Goal: Information Seeking & Learning: Learn about a topic

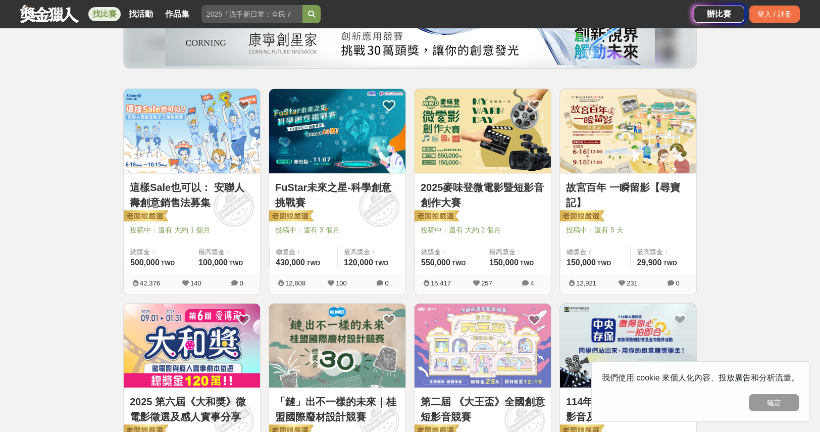
scroll to position [101, 0]
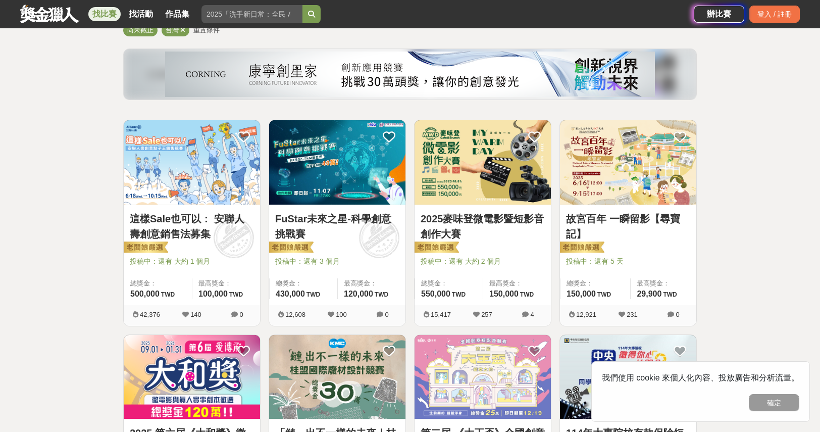
click at [619, 173] on img at bounding box center [628, 162] width 136 height 84
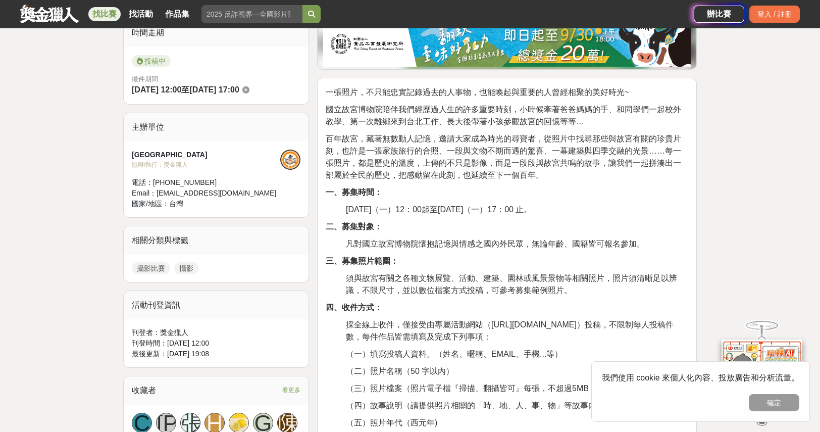
scroll to position [303, 0]
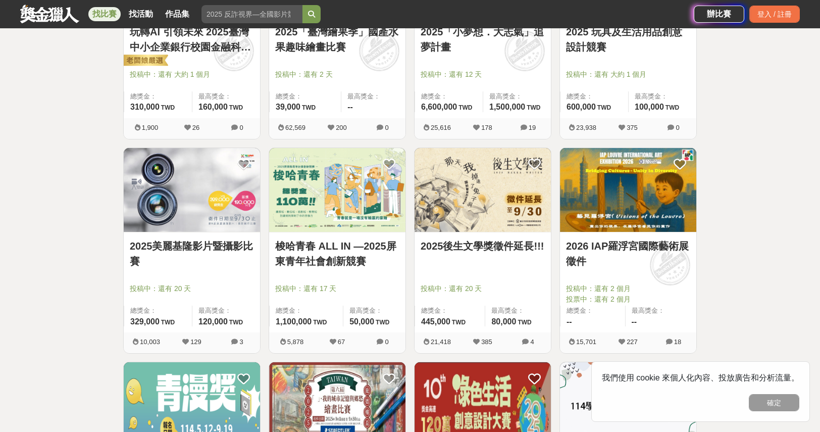
scroll to position [959, 0]
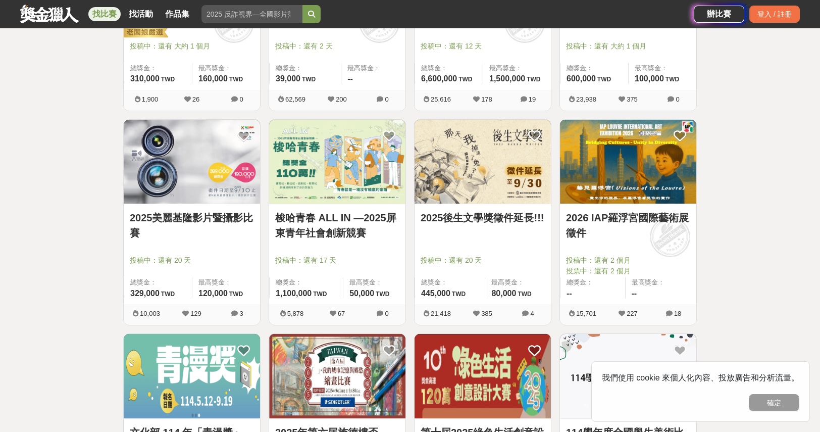
click at [613, 217] on link "2026 IAP羅浮宮國際藝術展徵件" at bounding box center [628, 225] width 124 height 30
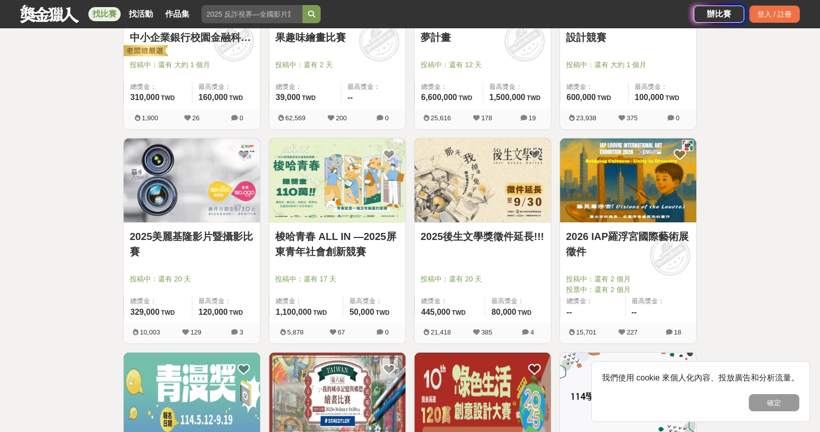
scroll to position [959, 0]
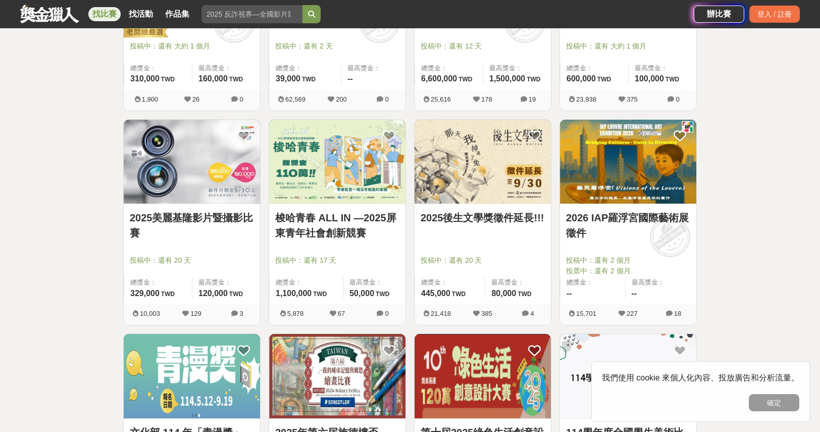
click at [626, 216] on link "2026 IAP羅浮宮國際藝術展徵件" at bounding box center [628, 225] width 124 height 30
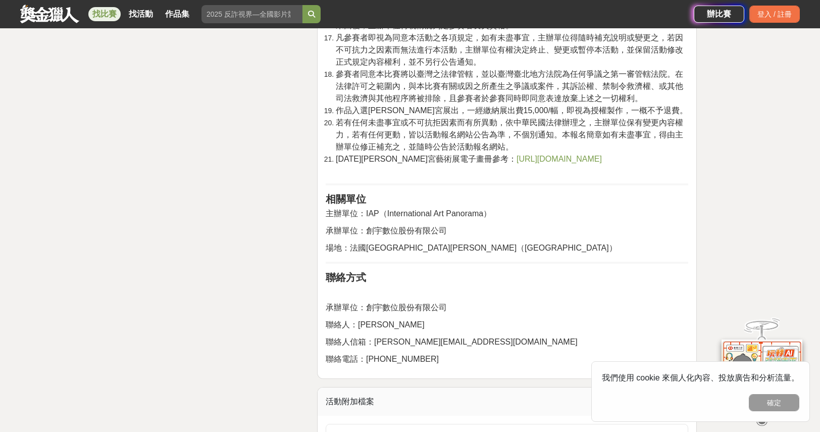
scroll to position [2170, 0]
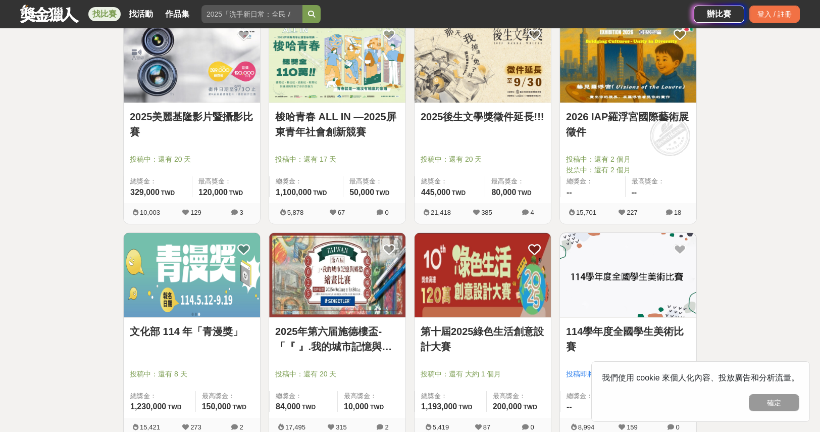
scroll to position [1161, 0]
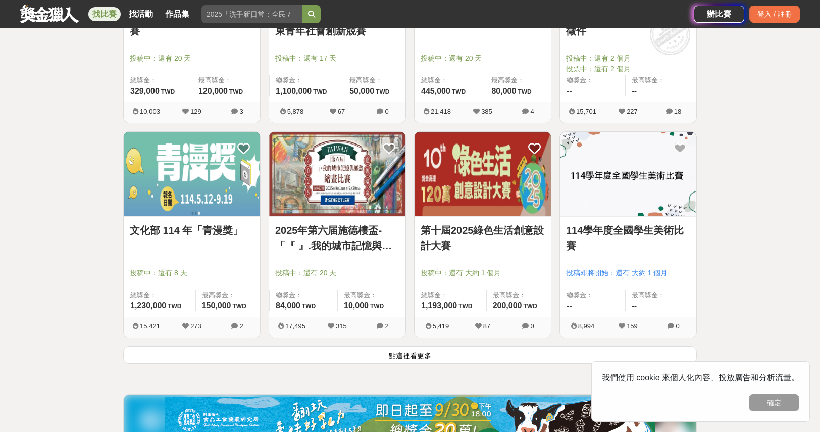
click at [356, 232] on link "2025年第六届施德樓盃-「『 』.我的城市記憶與鄉愁」繪畫比賽" at bounding box center [337, 238] width 124 height 30
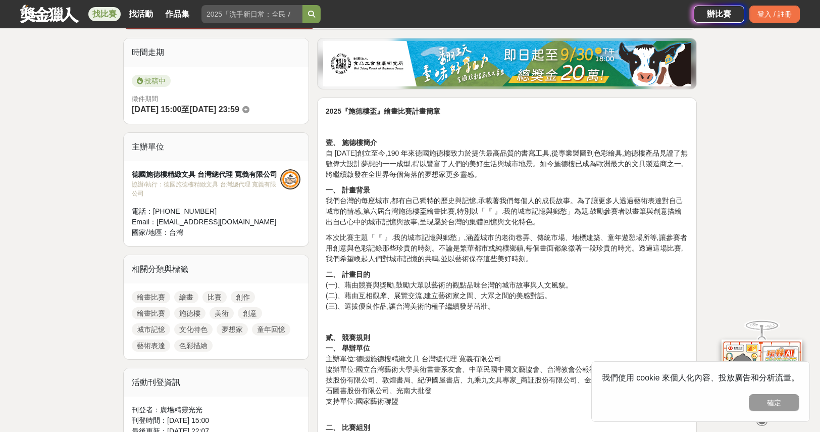
scroll to position [353, 0]
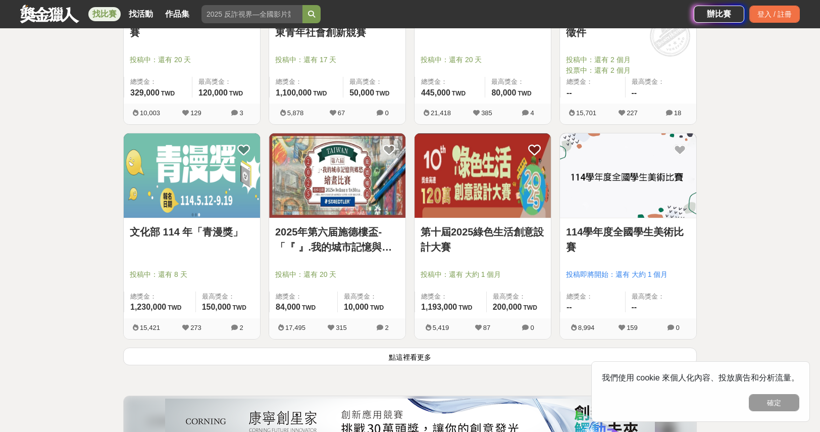
scroll to position [1161, 0]
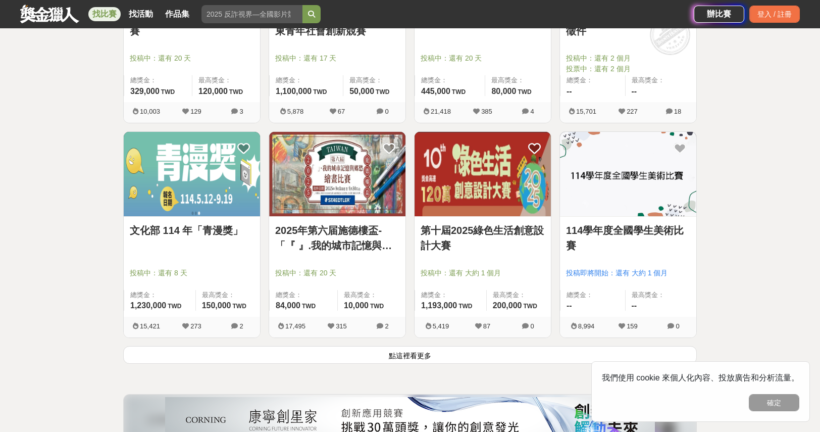
click at [478, 230] on link "第十屆2025綠色生活創意設計大賽" at bounding box center [482, 238] width 124 height 30
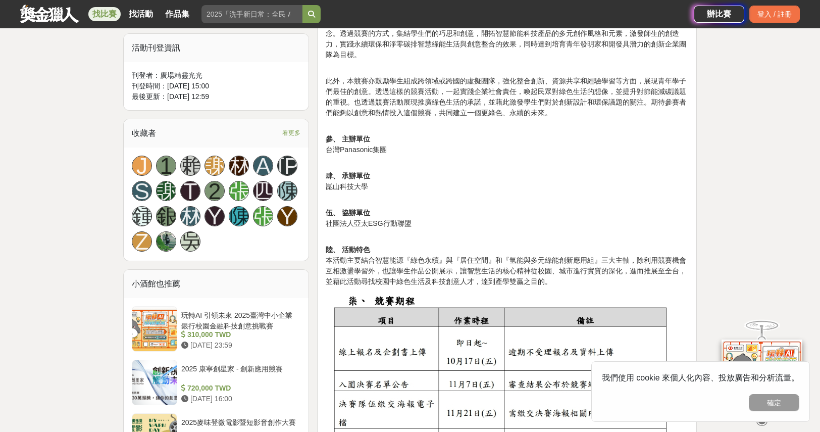
scroll to position [606, 0]
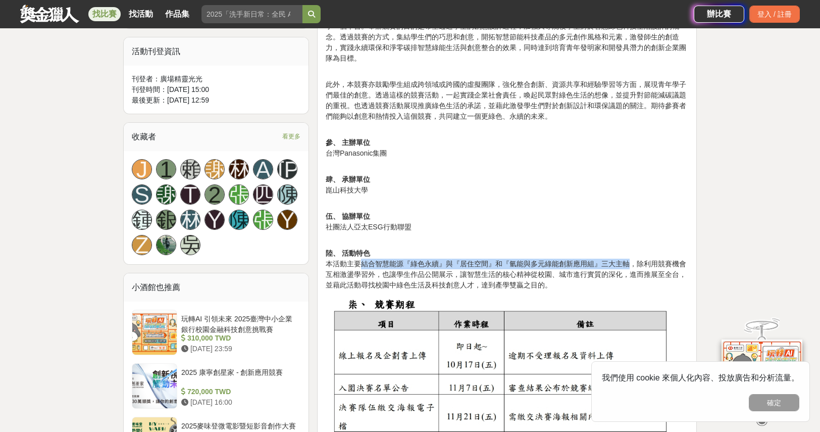
drag, startPoint x: 364, startPoint y: 263, endPoint x: 626, endPoint y: 260, distance: 262.0
click at [626, 260] on p "陸、 活動特色 本活動主要結合智慧能源『綠色永續』與『居住空間』和『氫能與多元綠能創新應用組』三大主軸，除利用競賽機會互相激盪學習外，也讓學生作品公開展示，讓…" at bounding box center [507, 263] width 362 height 53
copy p "結合智慧能源『綠色永續』與『居住空間』和『氫能與多元綠能創新應用組』三大主軸"
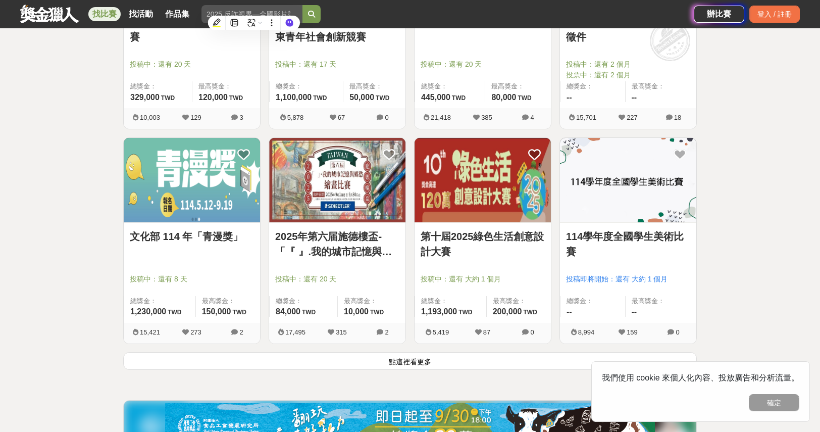
scroll to position [1161, 0]
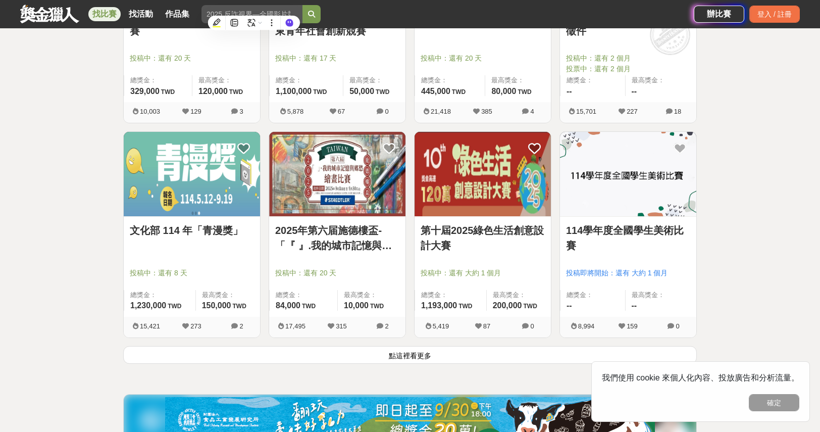
click at [631, 233] on link "114學年度全國學生美術比賽" at bounding box center [628, 238] width 124 height 30
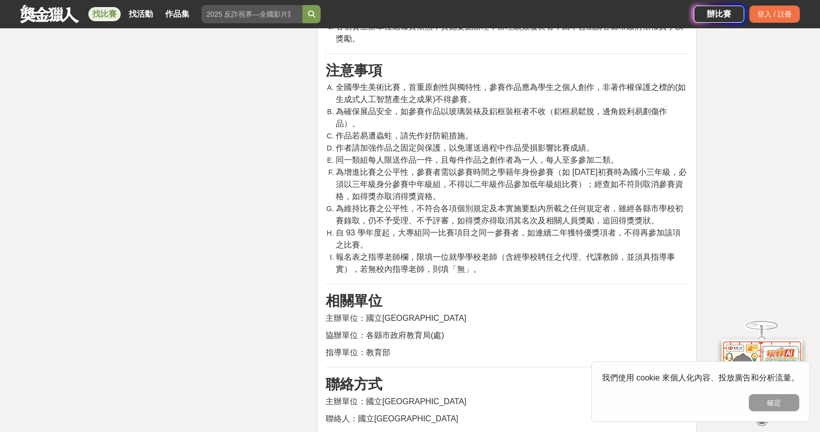
scroll to position [5148, 0]
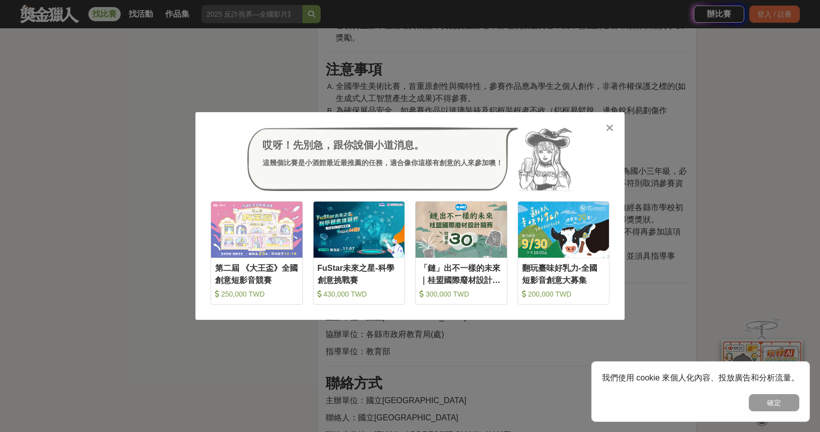
click at [608, 129] on icon at bounding box center [610, 128] width 8 height 10
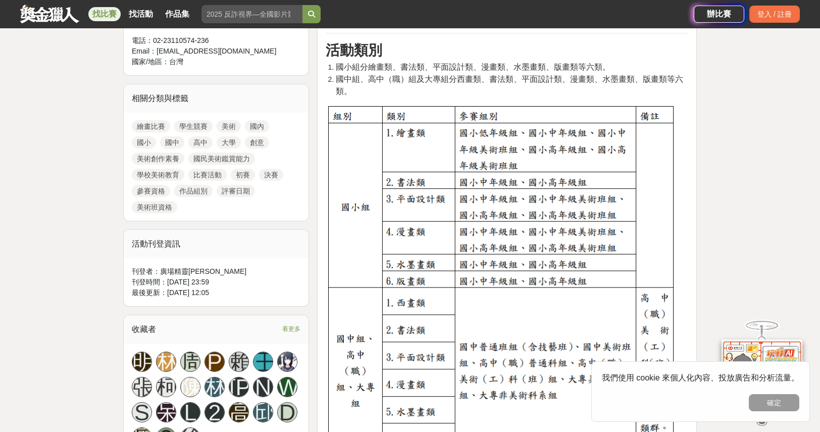
scroll to position [101, 0]
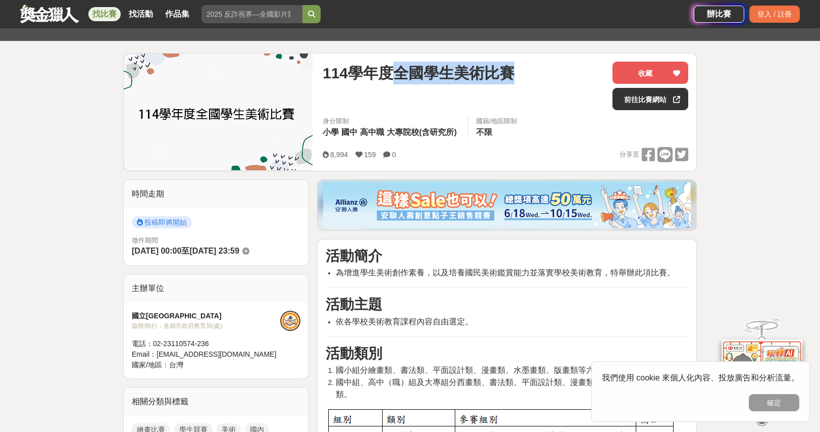
drag, startPoint x: 401, startPoint y: 75, endPoint x: 511, endPoint y: 76, distance: 110.0
click at [511, 76] on span "114學年度全國學生美術比賽" at bounding box center [419, 73] width 192 height 23
copy span "全國學生美術比賽"
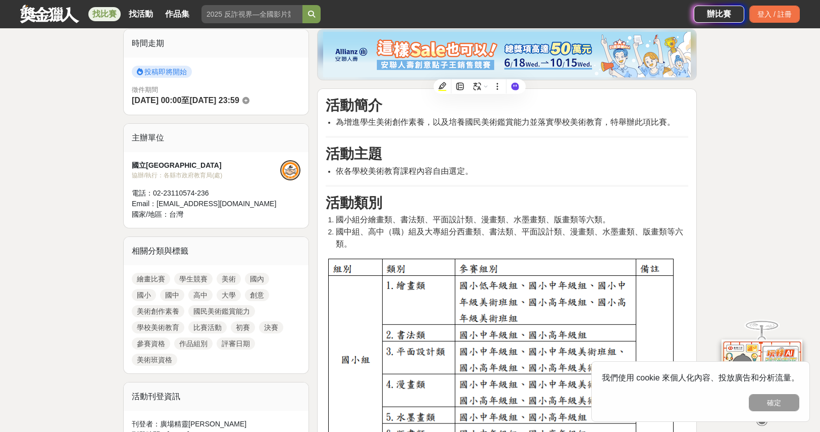
scroll to position [303, 0]
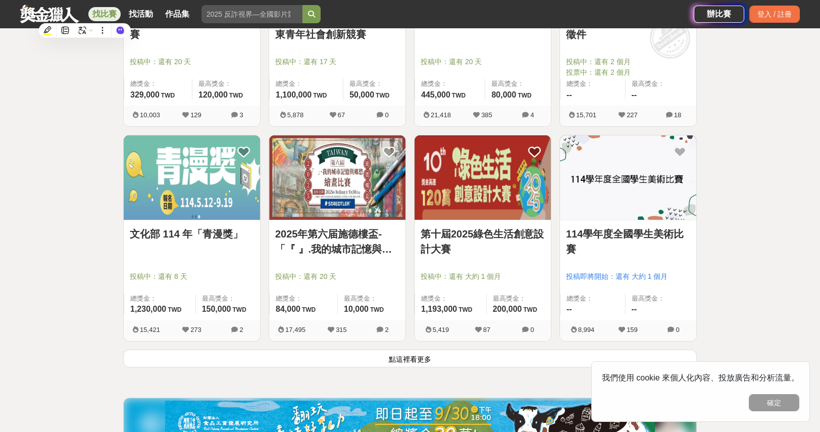
scroll to position [1161, 0]
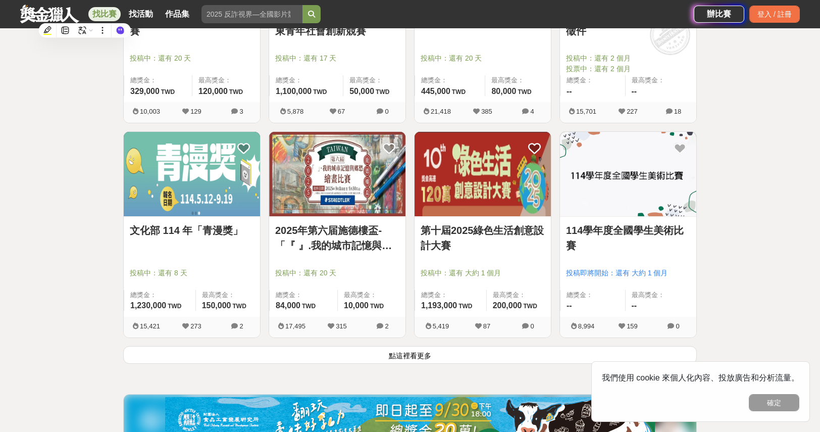
click at [619, 179] on img at bounding box center [628, 174] width 136 height 84
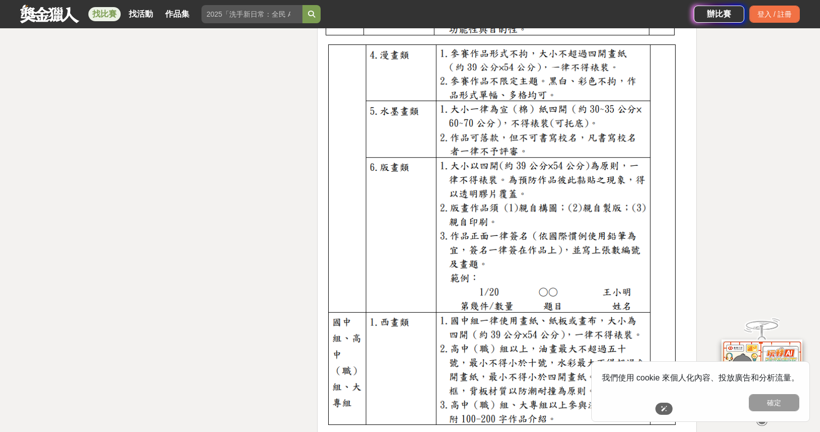
scroll to position [3382, 0]
